Goal: Transaction & Acquisition: Book appointment/travel/reservation

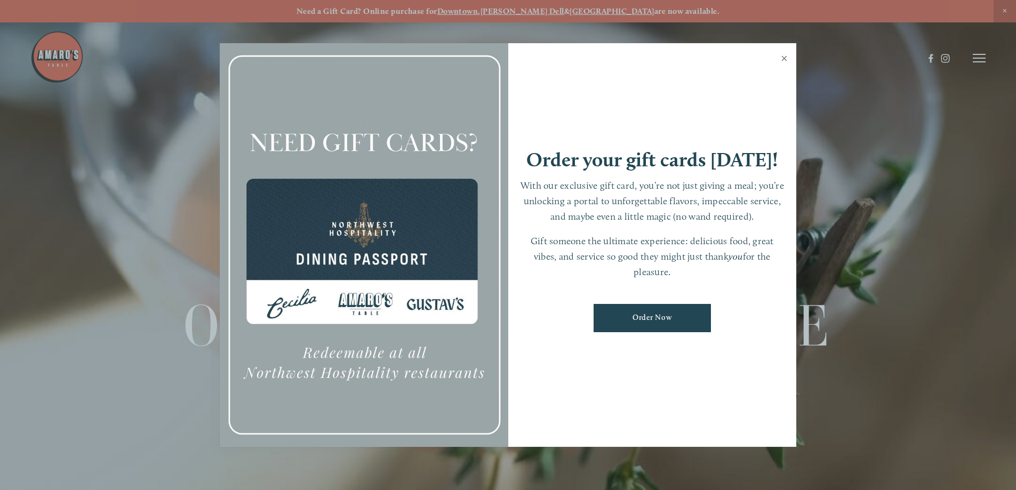
click at [786, 61] on link "Close" at bounding box center [784, 60] width 21 height 30
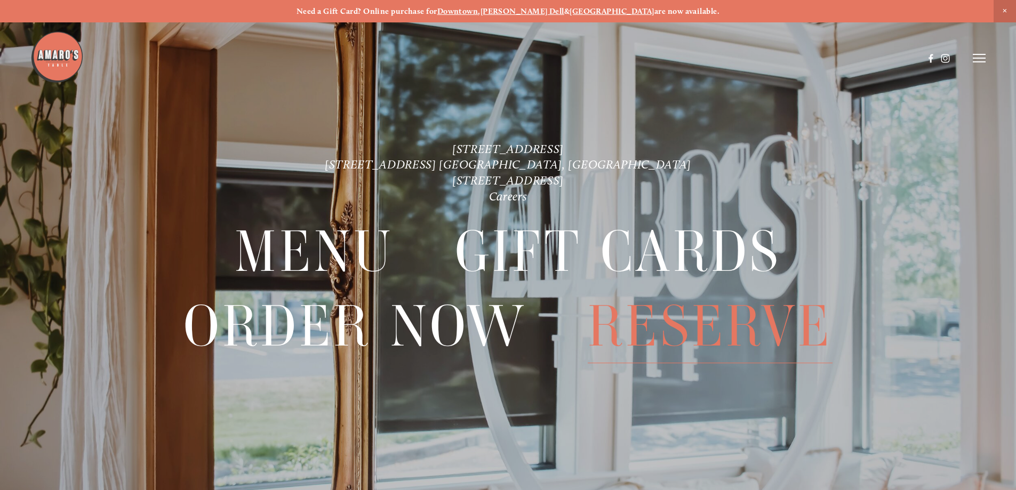
click at [726, 331] on span "Reserve" at bounding box center [710, 327] width 245 height 74
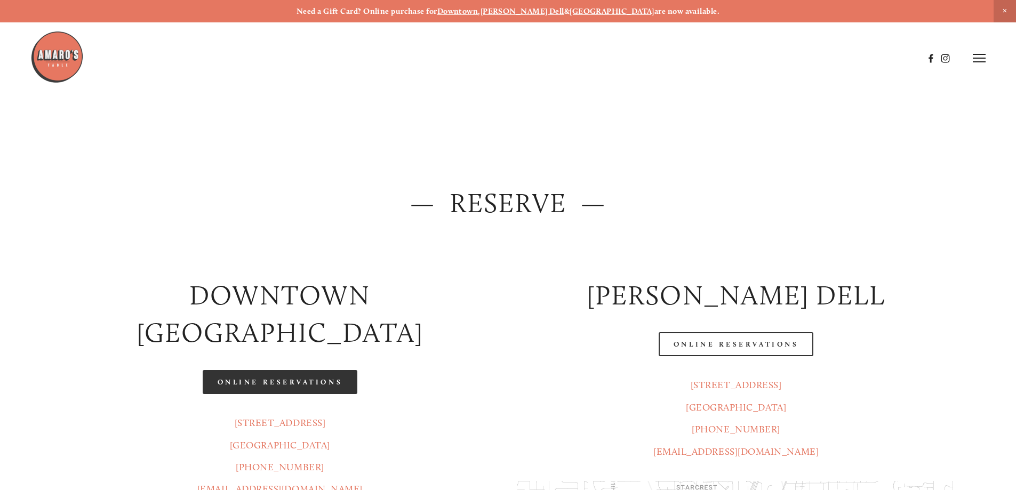
click at [275, 370] on link "Online Reservations" at bounding box center [280, 382] width 155 height 24
